Goal: Task Accomplishment & Management: Manage account settings

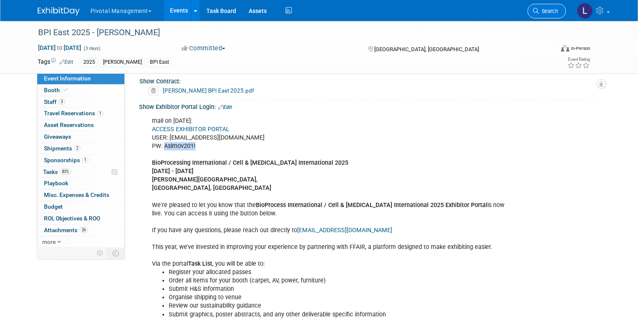
click at [556, 8] on span "Search" at bounding box center [548, 11] width 19 height 6
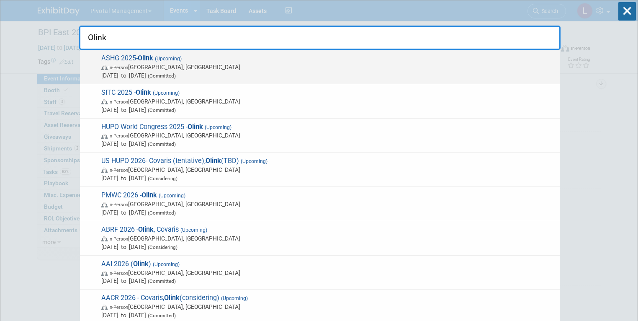
type input "Olink"
click at [142, 70] on span "In-Person [GEOGRAPHIC_DATA], [GEOGRAPHIC_DATA]" at bounding box center [328, 67] width 454 height 8
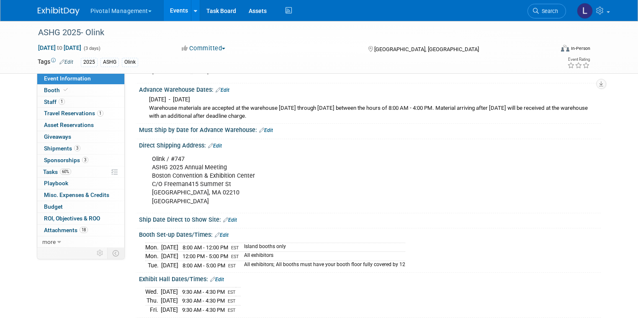
scroll to position [912, 0]
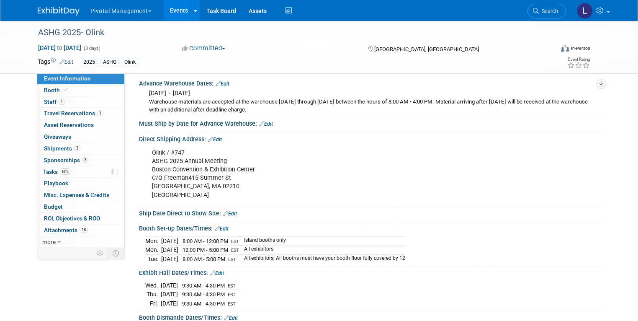
drag, startPoint x: 0, startPoint y: 0, endPoint x: 643, endPoint y: 173, distance: 665.6
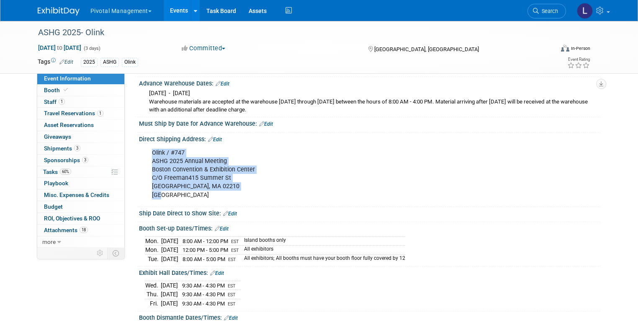
drag, startPoint x: 144, startPoint y: 140, endPoint x: 224, endPoint y: 186, distance: 92.8
click at [224, 186] on div "Olink / #747 ASHG 2025 Annual Meeting Boston Convention & Exhibition Center C/O…" at bounding box center [328, 173] width 365 height 59
copy div "Olink / #747 ASHG 2025 Annual Meeting Boston Convention & Exhibition Center C/O…"
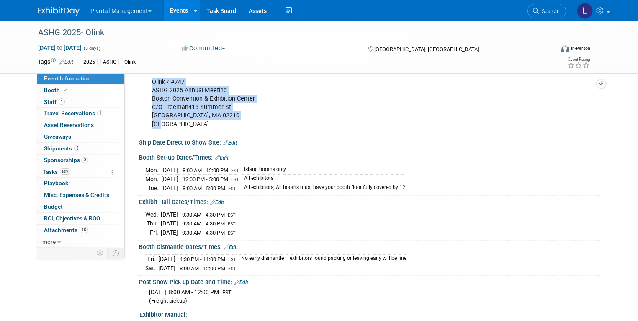
scroll to position [985, 0]
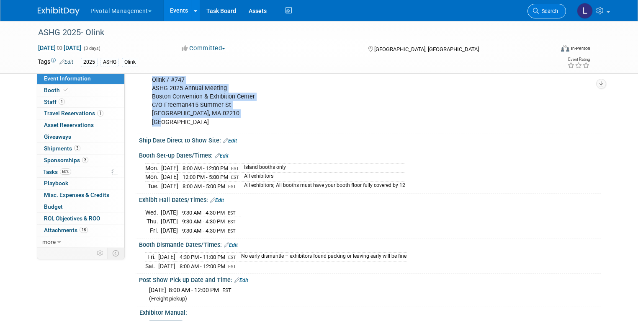
click at [558, 13] on span "Search" at bounding box center [548, 11] width 19 height 6
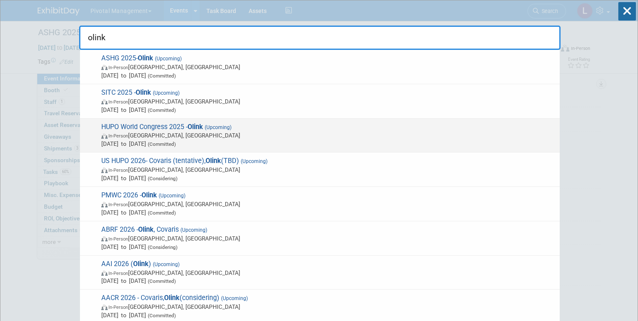
type input "olink"
click at [120, 137] on span "In-Person" at bounding box center [118, 135] width 20 height 5
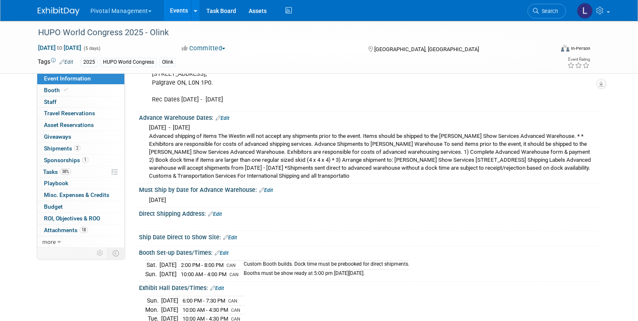
scroll to position [1352, 0]
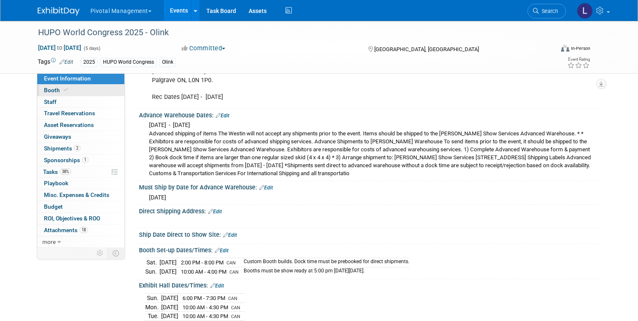
click at [51, 93] on span "Booth" at bounding box center [57, 90] width 26 height 7
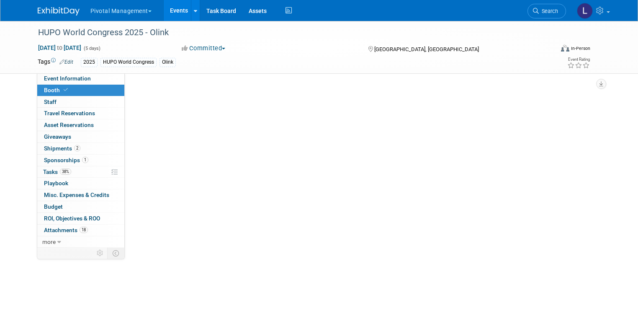
select select "Yes"
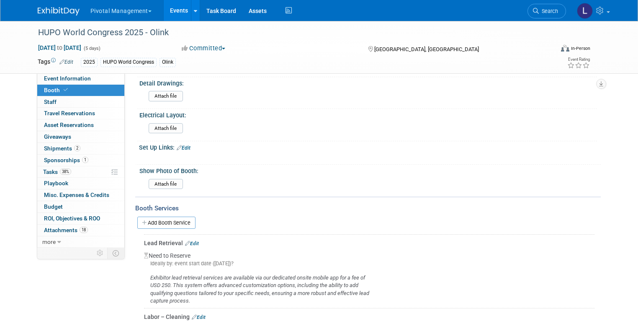
scroll to position [407, 0]
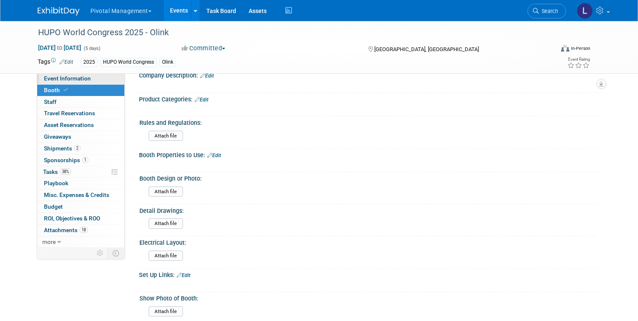
click at [76, 79] on span "Event Information" at bounding box center [67, 78] width 47 height 7
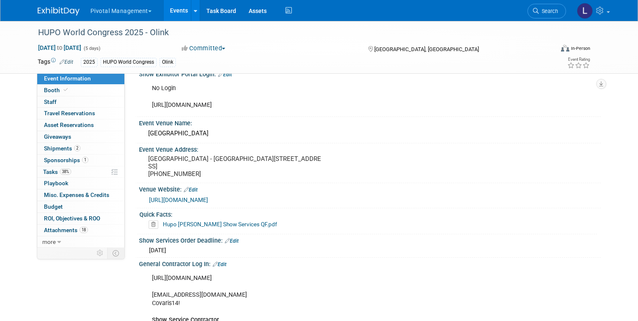
scroll to position [982, 0]
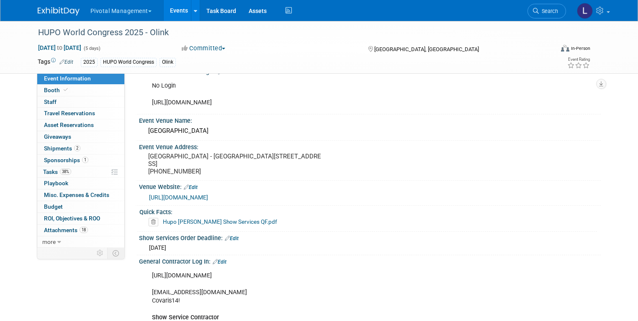
click at [222, 223] on link "Hupo [PERSON_NAME] Show Services QF.pdf" at bounding box center [220, 221] width 114 height 7
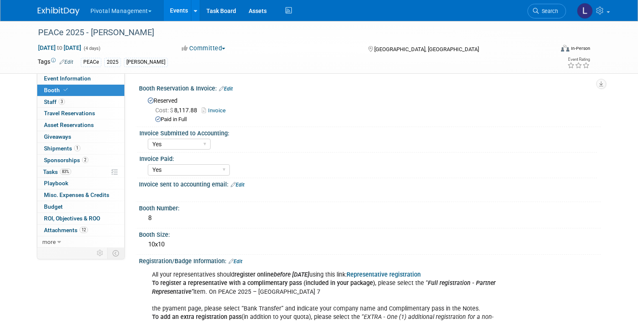
select select "Yes"
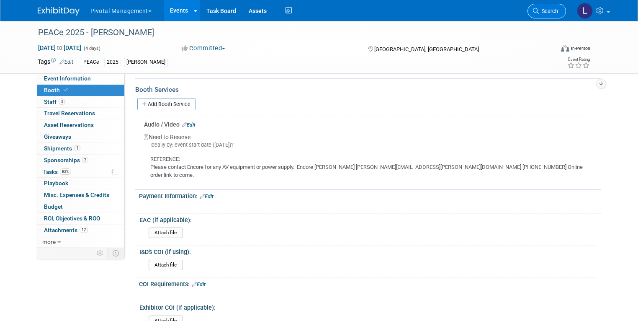
click at [553, 9] on span "Search" at bounding box center [548, 11] width 19 height 6
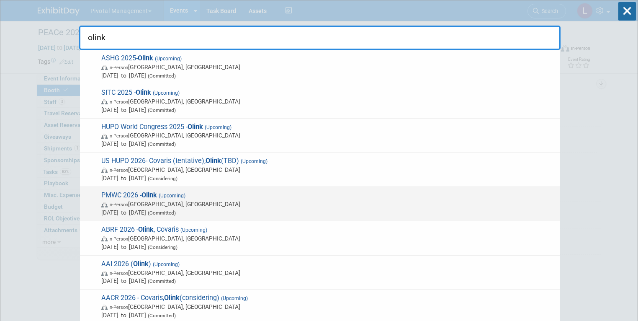
type input "olink"
click at [145, 210] on span "Mar 4, 2026 to Mar 6, 2026 (Committed)" at bounding box center [328, 212] width 454 height 8
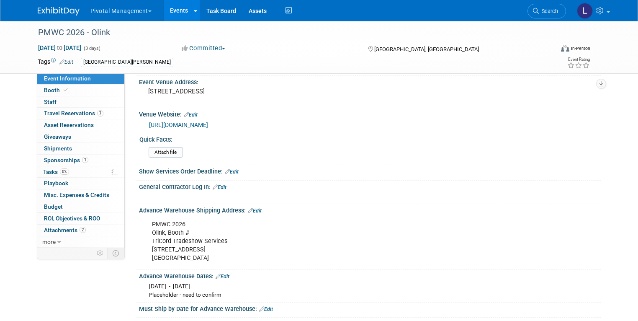
scroll to position [761, 0]
drag, startPoint x: 146, startPoint y: 201, endPoint x: 250, endPoint y: 244, distance: 112.5
click at [250, 244] on div "PMWC 2026 Olink, Booth # TriCord Tradeshow Services 11165 Commercial Pkwy. Cast…" at bounding box center [328, 240] width 365 height 50
copy div "PMWC 2026 Olink, Booth # TriCord Tradeshow Services 11165 Commercial Pkwy. Cast…"
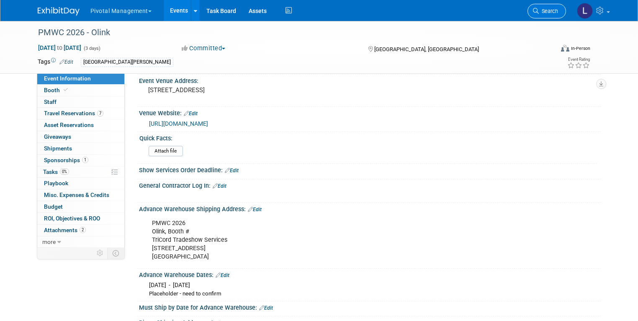
click at [548, 13] on span "Search" at bounding box center [548, 11] width 19 height 6
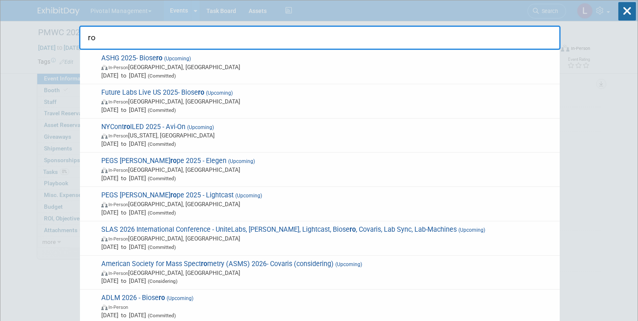
type input "r"
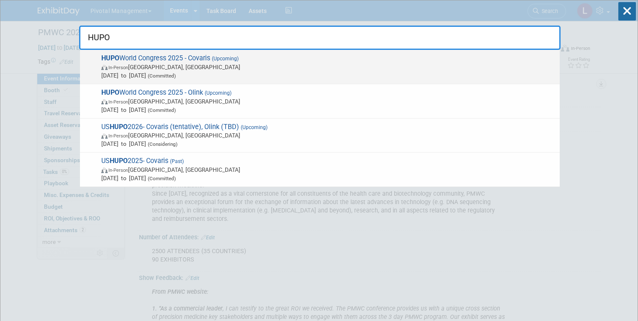
type input "HUPO"
click at [139, 68] on span "In-Person Toronto, Canada" at bounding box center [328, 67] width 454 height 8
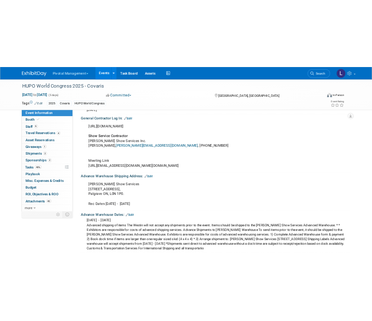
scroll to position [1432, 0]
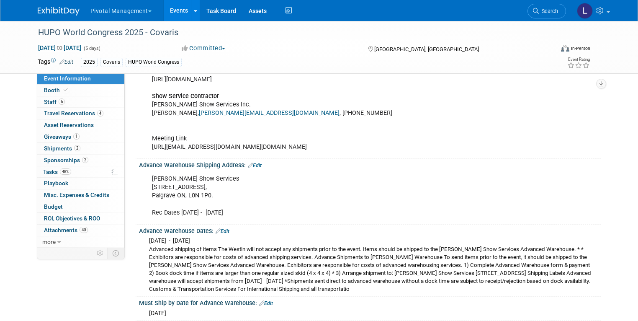
click at [226, 109] on link "[PERSON_NAME][EMAIL_ADDRESS][DOMAIN_NAME]" at bounding box center [269, 112] width 141 height 7
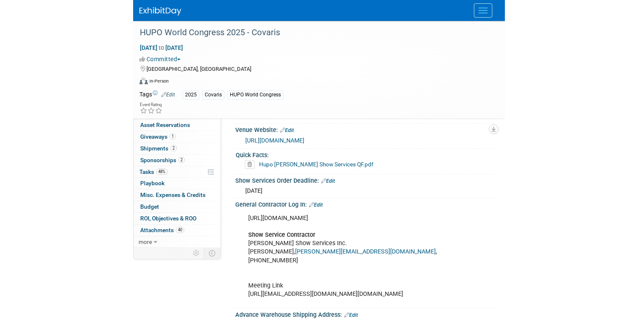
scroll to position [1557, 0]
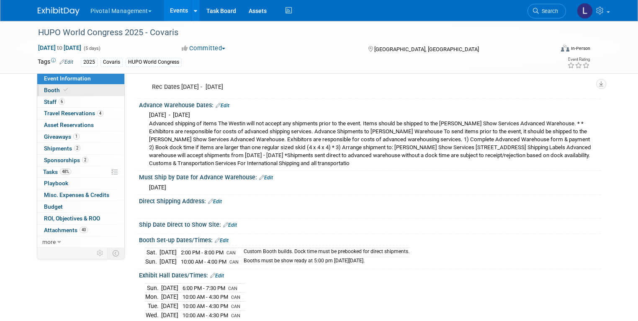
click at [47, 91] on span "Booth" at bounding box center [57, 90] width 26 height 7
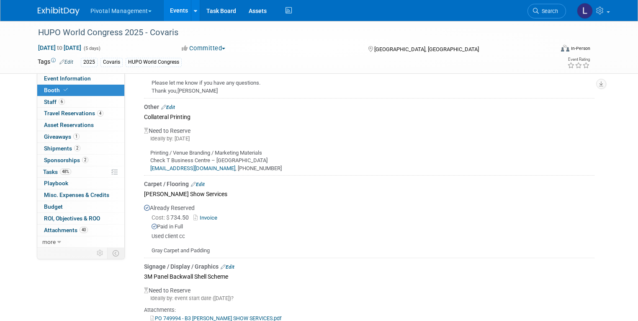
scroll to position [1455, 0]
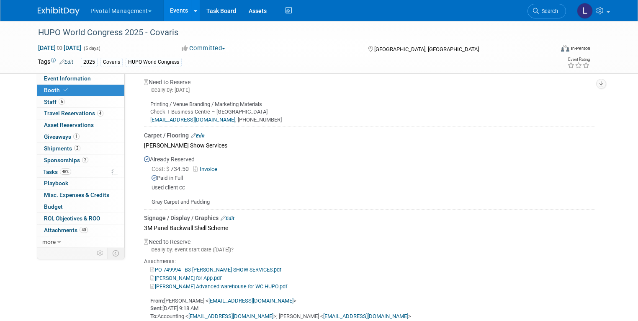
click at [198, 166] on link "Invoice" at bounding box center [206, 169] width 27 height 6
click at [550, 10] on span "Search" at bounding box center [548, 11] width 19 height 6
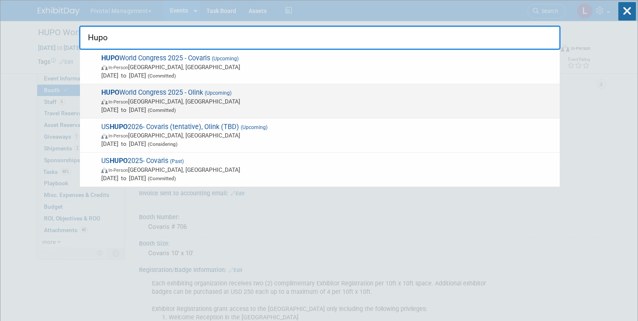
type input "Hupo"
click at [124, 102] on span "In-Person" at bounding box center [118, 101] width 20 height 5
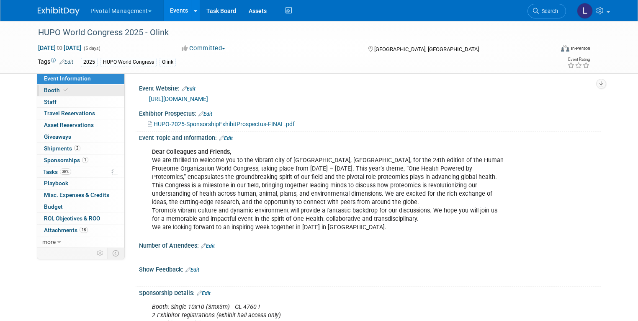
click at [58, 93] on link "Booth" at bounding box center [80, 90] width 87 height 11
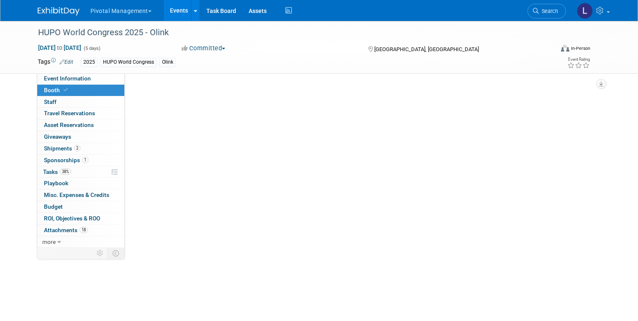
select select "Yes"
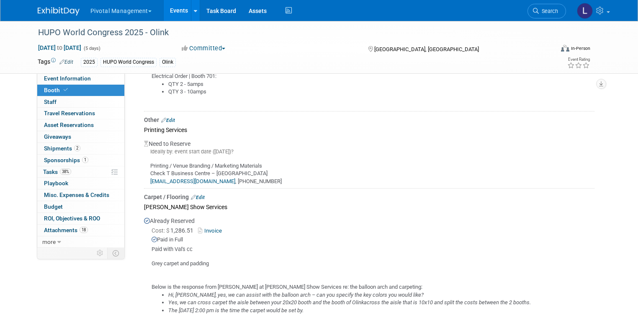
scroll to position [1099, 0]
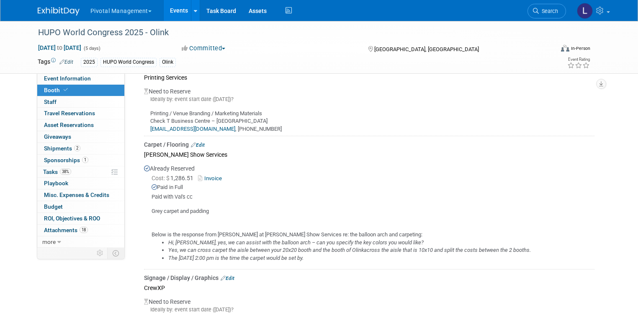
click at [206, 175] on link "Invoice" at bounding box center [211, 178] width 27 height 6
click at [558, 12] on span "Search" at bounding box center [548, 11] width 19 height 6
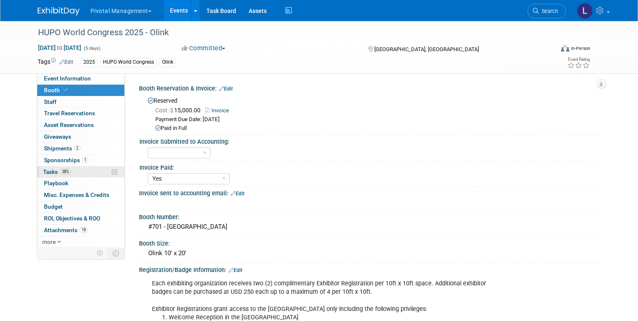
click at [50, 172] on span "Tasks 38%" at bounding box center [57, 171] width 28 height 7
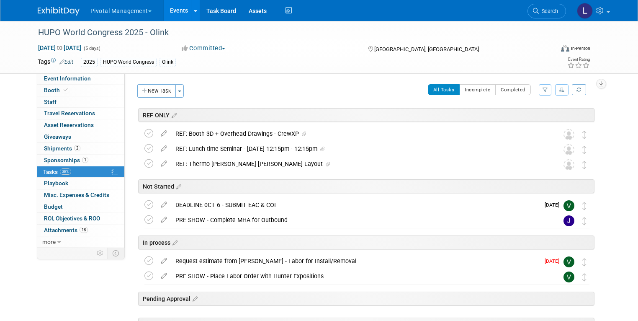
click at [149, 87] on button "New Task" at bounding box center [156, 90] width 39 height 13
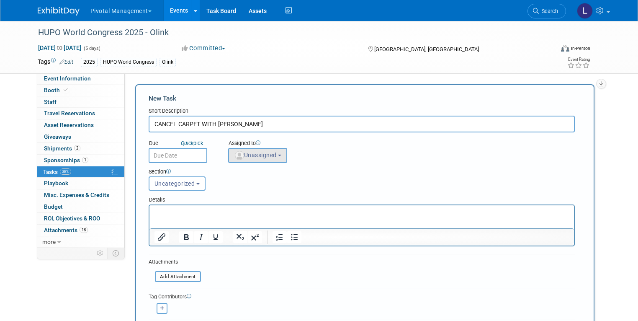
type input "CANCEL CARPET WITH ROBINSON"
click at [248, 153] on span "Unassigned" at bounding box center [255, 155] width 43 height 7
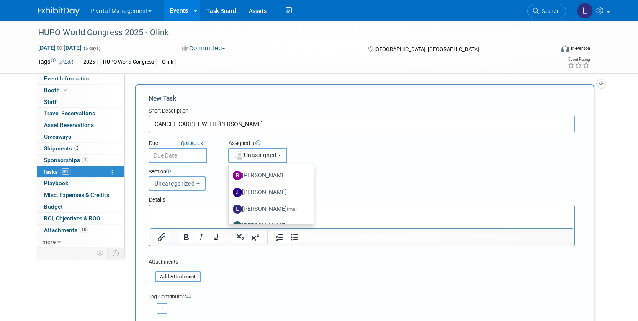
scroll to position [44, 0]
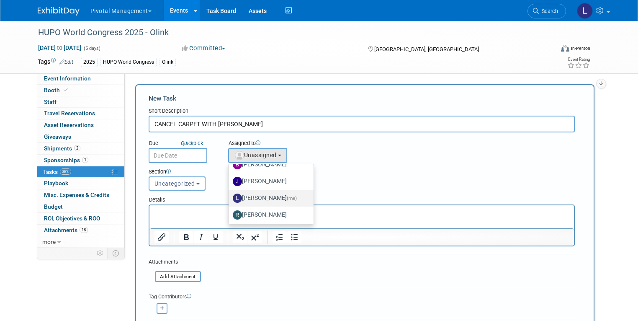
click at [261, 196] on label "Leslie Pelton (me)" at bounding box center [269, 197] width 72 height 13
click at [230, 196] on input "Leslie Pelton (me)" at bounding box center [226, 196] width 5 height 5
select select "dc5d874d-e65f-4397-9ee7-21f806dbe4f5"
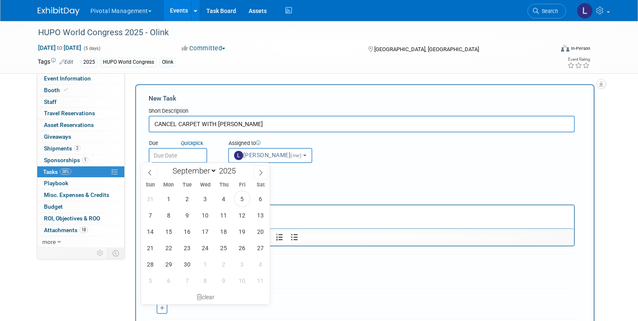
click at [177, 157] on input "text" at bounding box center [178, 155] width 59 height 15
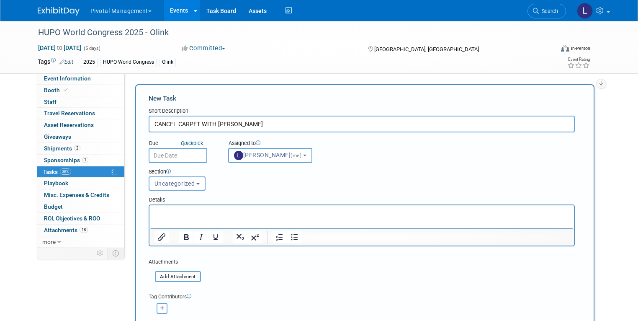
click at [356, 188] on div "Section Uncategorized REF ONLY Not Started In process Pending Approval Complete…" at bounding box center [343, 177] width 402 height 29
click at [170, 209] on p "Rich Text Area. Press ALT-0 for help." at bounding box center [361, 212] width 415 height 8
click at [276, 123] on input "CANCEL CARPET WITH ROBINSON" at bounding box center [362, 124] width 426 height 17
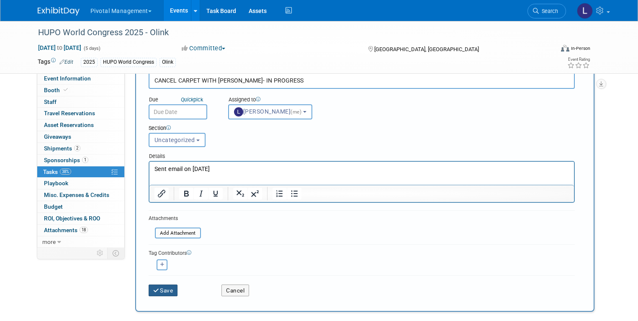
type input "CANCEL CARPET WITH ROBINSON- IN PROGRESS"
click at [149, 292] on button "Save" at bounding box center [163, 290] width 29 height 12
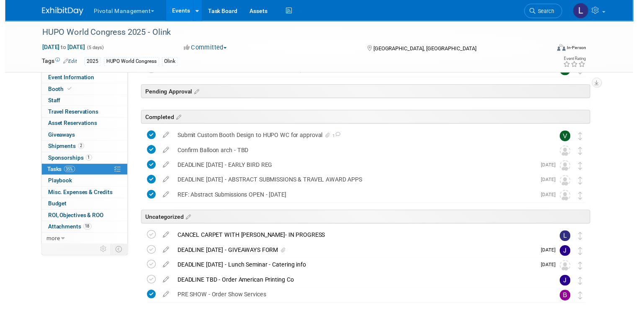
scroll to position [206, 0]
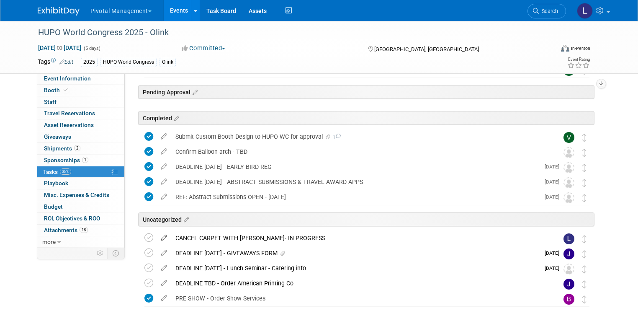
click at [157, 235] on icon at bounding box center [164, 236] width 15 height 10
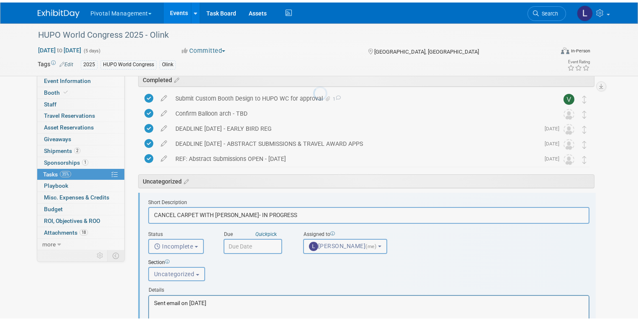
scroll to position [314, 0]
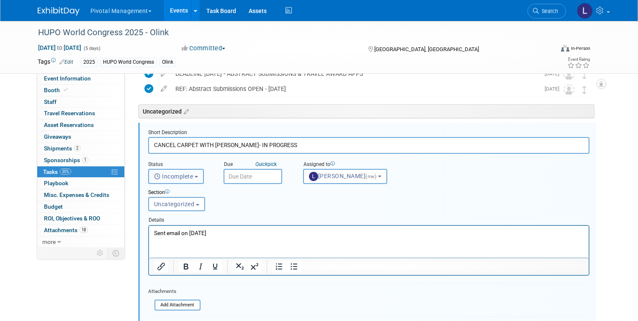
click at [179, 177] on span "Incomplete" at bounding box center [173, 176] width 39 height 7
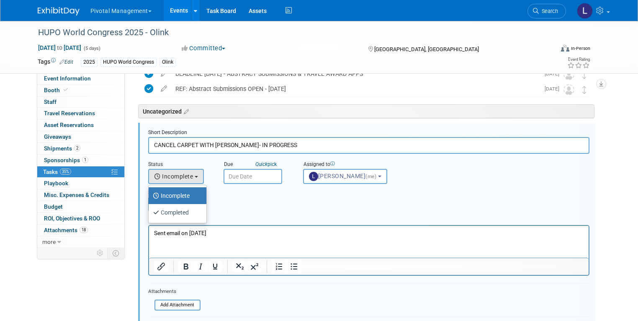
click at [304, 200] on div "Section Uncategorized REF ONLY Not Started In process Pending Approval Complete…" at bounding box center [350, 198] width 416 height 29
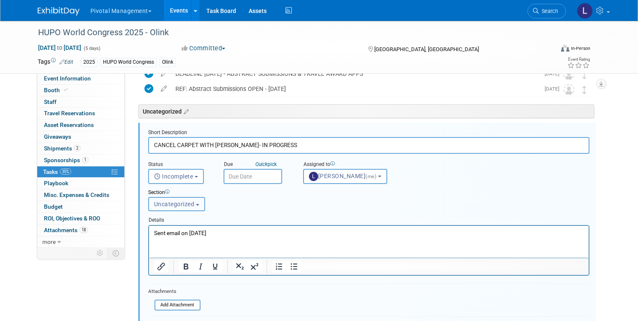
click at [176, 202] on span "Uncategorized" at bounding box center [174, 204] width 41 height 7
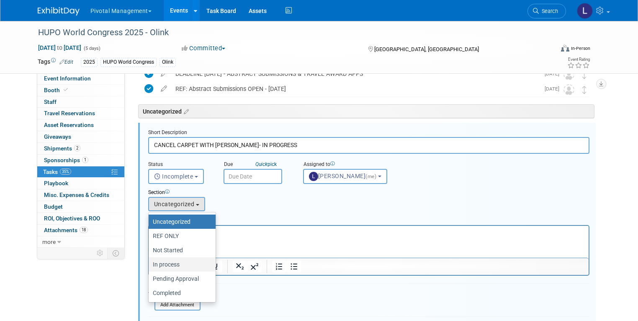
click at [169, 261] on label "In process" at bounding box center [180, 264] width 54 height 11
click at [150, 262] on input "In process" at bounding box center [146, 264] width 5 height 5
select select "11273317"
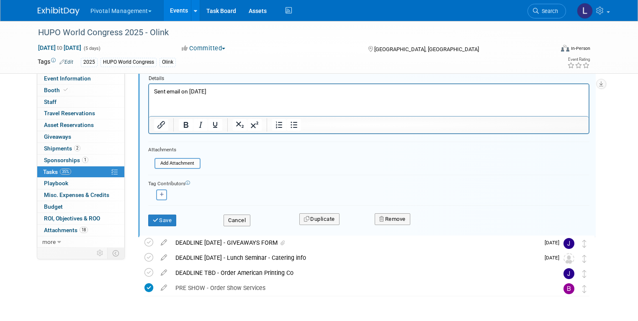
scroll to position [481, 0]
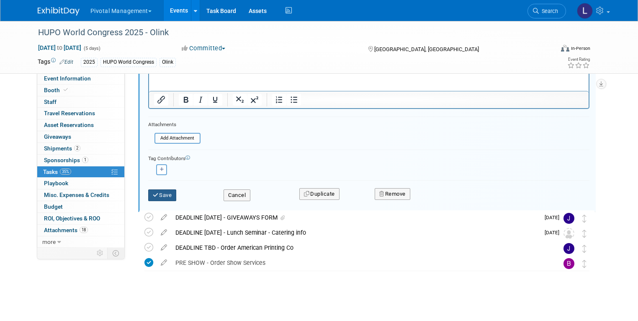
click at [154, 192] on button "Save" at bounding box center [162, 195] width 28 height 12
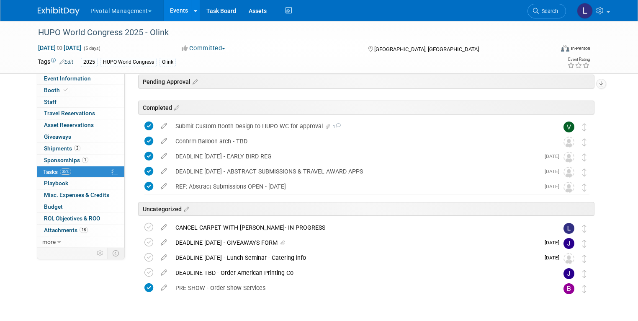
scroll to position [217, 0]
click at [157, 226] on icon at bounding box center [164, 225] width 15 height 10
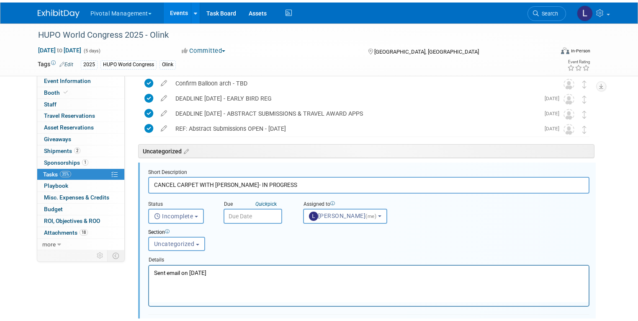
scroll to position [314, 0]
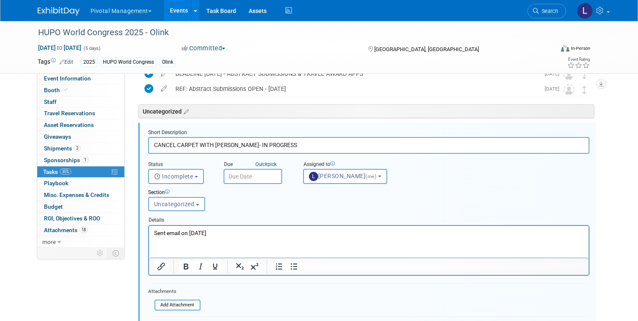
drag, startPoint x: 302, startPoint y: 145, endPoint x: 142, endPoint y: 145, distance: 160.3
click at [142, 146] on form "Short Description CANCEL CARPET WITH ROBINSON- IN PROGRESS Status <i class="far…" at bounding box center [369, 252] width 454 height 247
click at [219, 143] on input "CANCEL CARPET WITH ROBINSON- IN PROGRESS" at bounding box center [368, 145] width 441 height 16
drag, startPoint x: 236, startPoint y: 144, endPoint x: 134, endPoint y: 144, distance: 101.7
click at [142, 144] on form "Short Description CANCEL CARPET WITH ROBINSON- IN PROGRESS Status <i class="far…" at bounding box center [369, 252] width 454 height 247
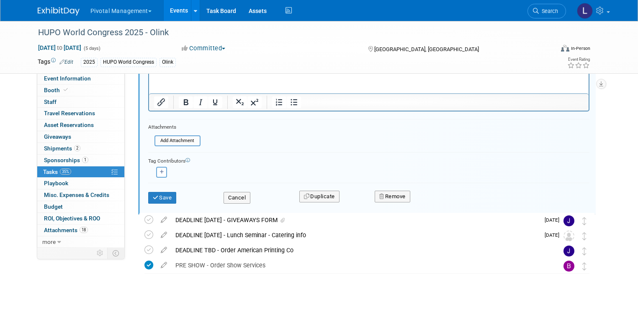
scroll to position [479, 0]
click at [391, 197] on button "Remove" at bounding box center [393, 196] width 36 height 12
click at [432, 197] on link "Yes" at bounding box center [439, 202] width 24 height 13
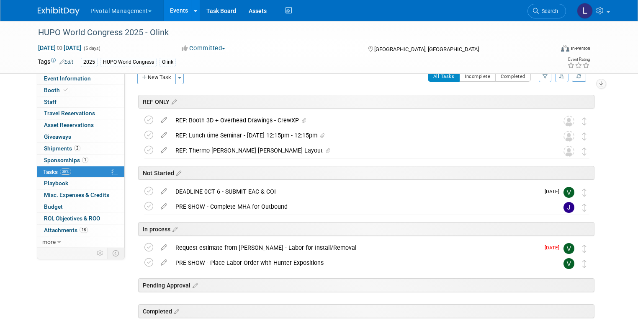
scroll to position [0, 0]
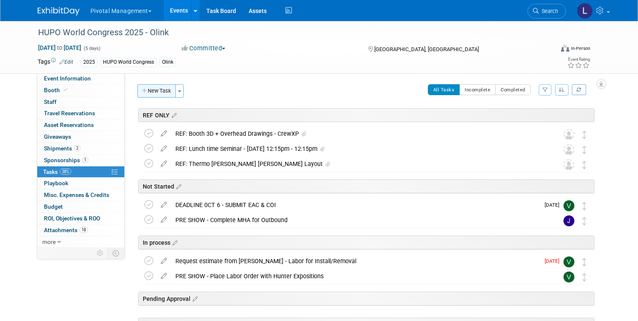
click at [153, 91] on button "New Task" at bounding box center [156, 90] width 39 height 13
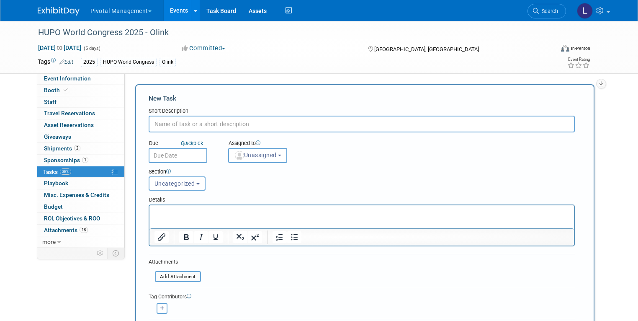
click at [175, 118] on input "text" at bounding box center [362, 124] width 426 height 17
type input "CANCEL CARPET WITH ROBINSON-"
click at [255, 154] on span "Unassigned" at bounding box center [255, 155] width 43 height 7
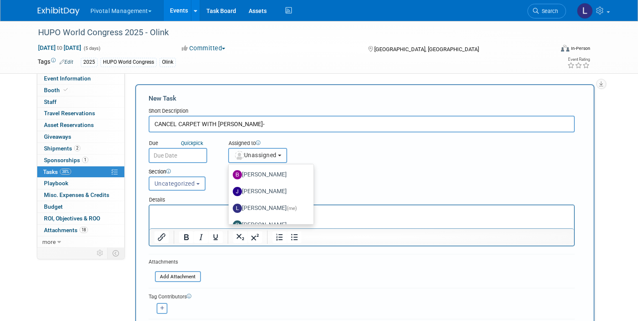
scroll to position [35, 0]
click at [287, 206] on span "(me)" at bounding box center [292, 207] width 10 height 6
click at [230, 206] on input "Leslie Pelton (me)" at bounding box center [226, 205] width 5 height 5
select select "dc5d874d-e65f-4397-9ee7-21f806dbe4f5"
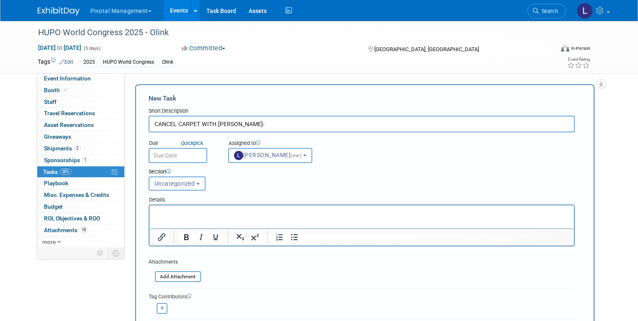
click at [154, 180] on span "Uncategorized" at bounding box center [174, 183] width 41 height 7
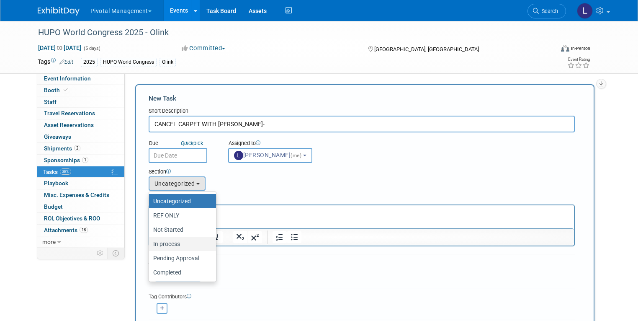
click at [160, 240] on label "In process" at bounding box center [180, 243] width 54 height 11
click at [150, 241] on input "In process" at bounding box center [147, 243] width 5 height 5
select select "11273317"
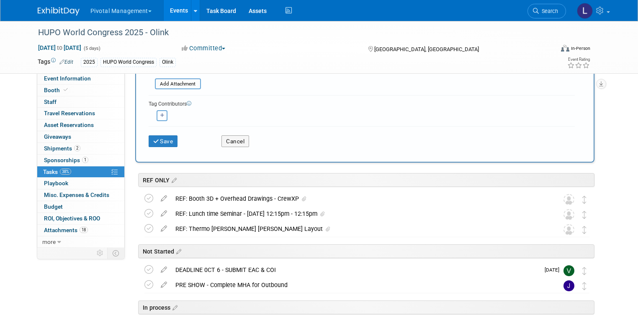
scroll to position [196, 0]
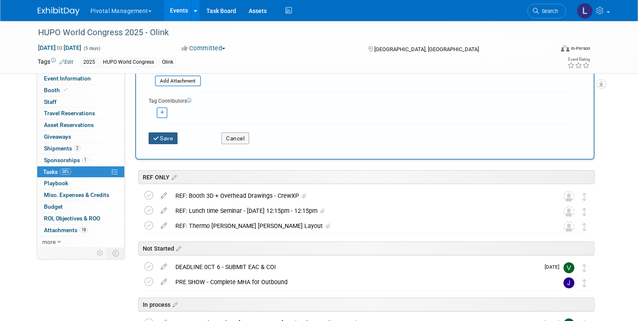
click at [153, 138] on icon "submit" at bounding box center [156, 139] width 7 height 6
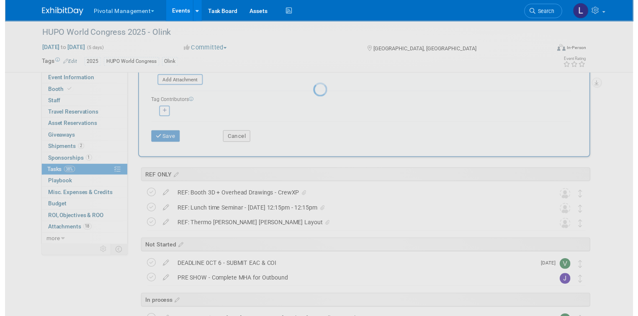
scroll to position [0, 0]
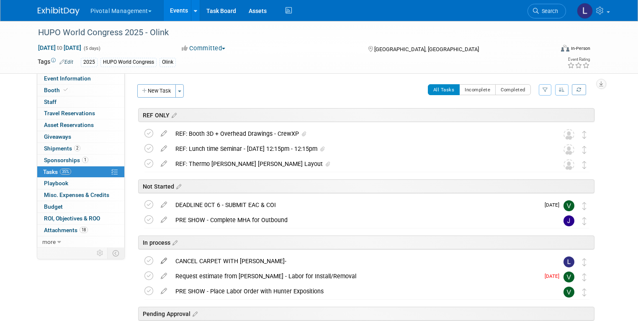
click at [157, 258] on icon at bounding box center [164, 259] width 15 height 10
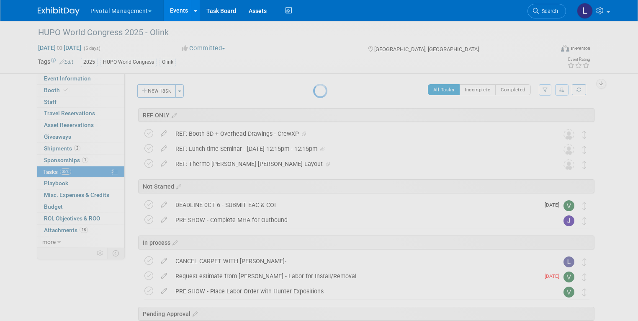
select select "8"
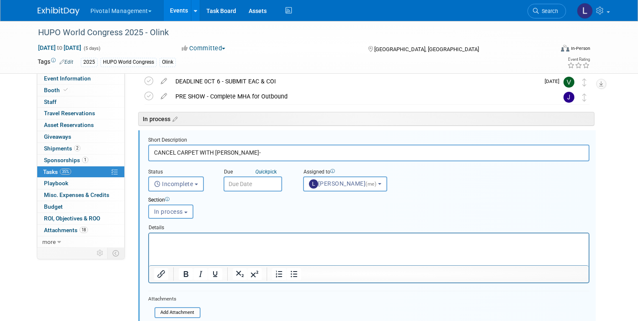
scroll to position [131, 0]
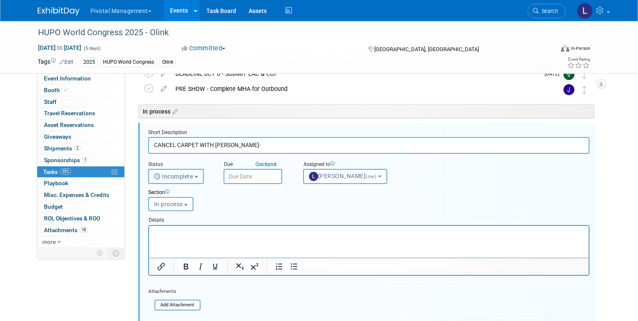
click at [172, 173] on span "Incomplete" at bounding box center [173, 176] width 39 height 7
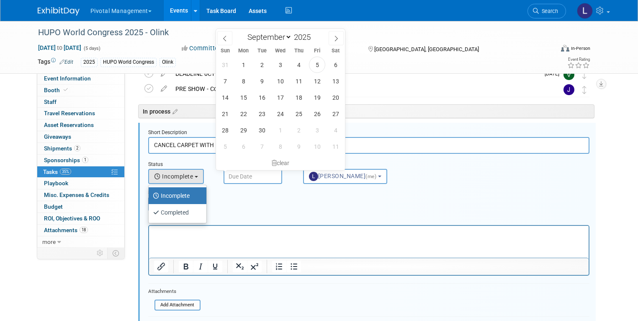
click at [236, 171] on input "text" at bounding box center [253, 176] width 59 height 15
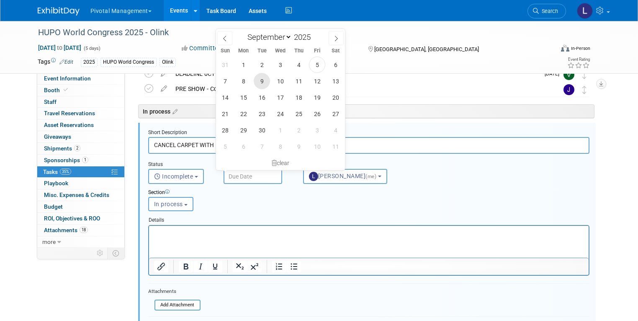
click at [259, 77] on span "9" at bounding box center [262, 81] width 16 height 16
type input "Sep 9, 2025"
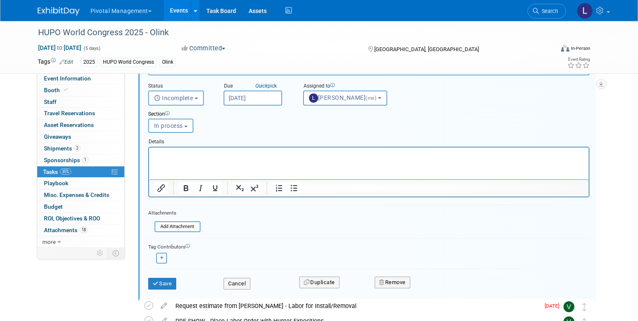
scroll to position [210, 0]
click at [142, 279] on div "Save" at bounding box center [180, 280] width 76 height 17
click at [155, 280] on button "Save" at bounding box center [162, 283] width 28 height 12
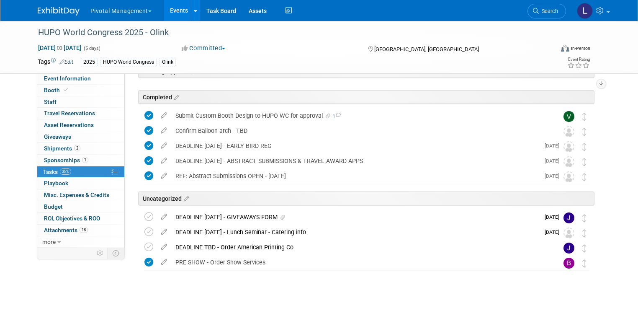
scroll to position [0, 0]
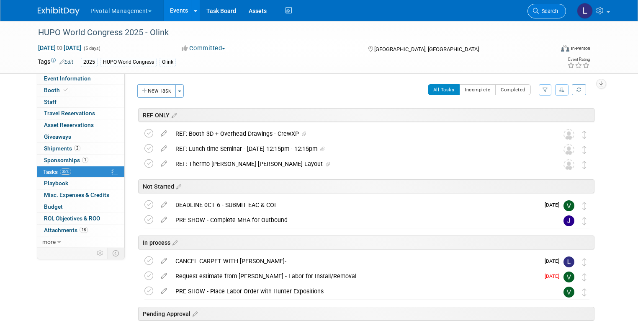
click at [558, 10] on span "Search" at bounding box center [548, 11] width 19 height 6
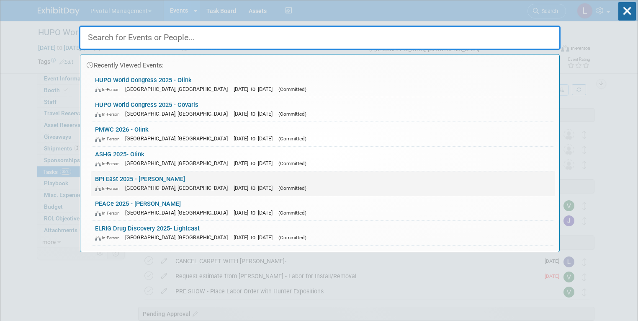
click at [136, 179] on link "BPI East 2025 - Asimov In-Person Boston, MA Sep 16, 2025 to Sep 18, 2025 (Commi…" at bounding box center [323, 183] width 464 height 24
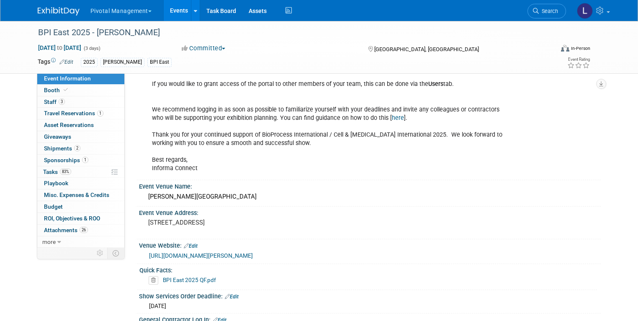
scroll to position [905, 0]
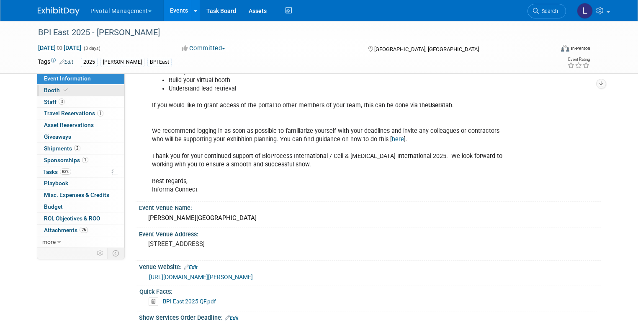
click at [44, 91] on span "Booth" at bounding box center [57, 90] width 26 height 7
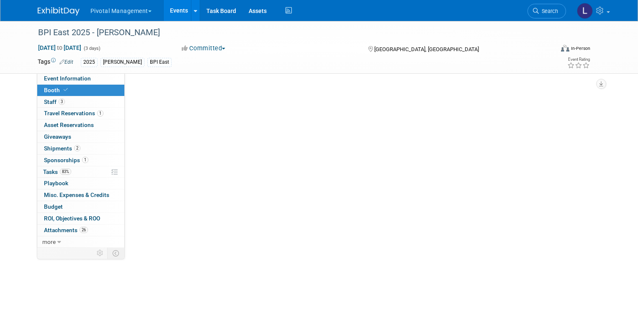
select select "Yes"
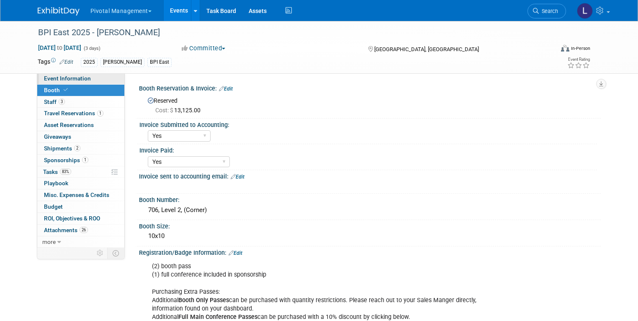
click at [81, 79] on span "Event Information" at bounding box center [67, 78] width 47 height 7
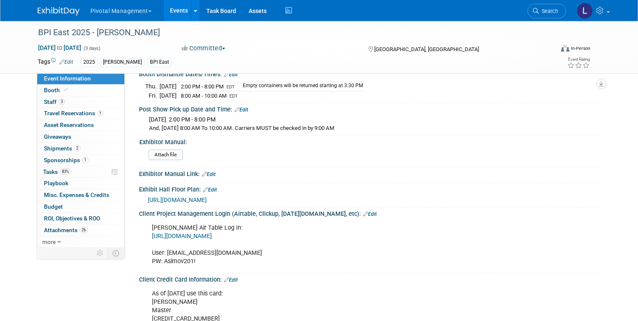
scroll to position [1535, 0]
